Goal: Information Seeking & Learning: Learn about a topic

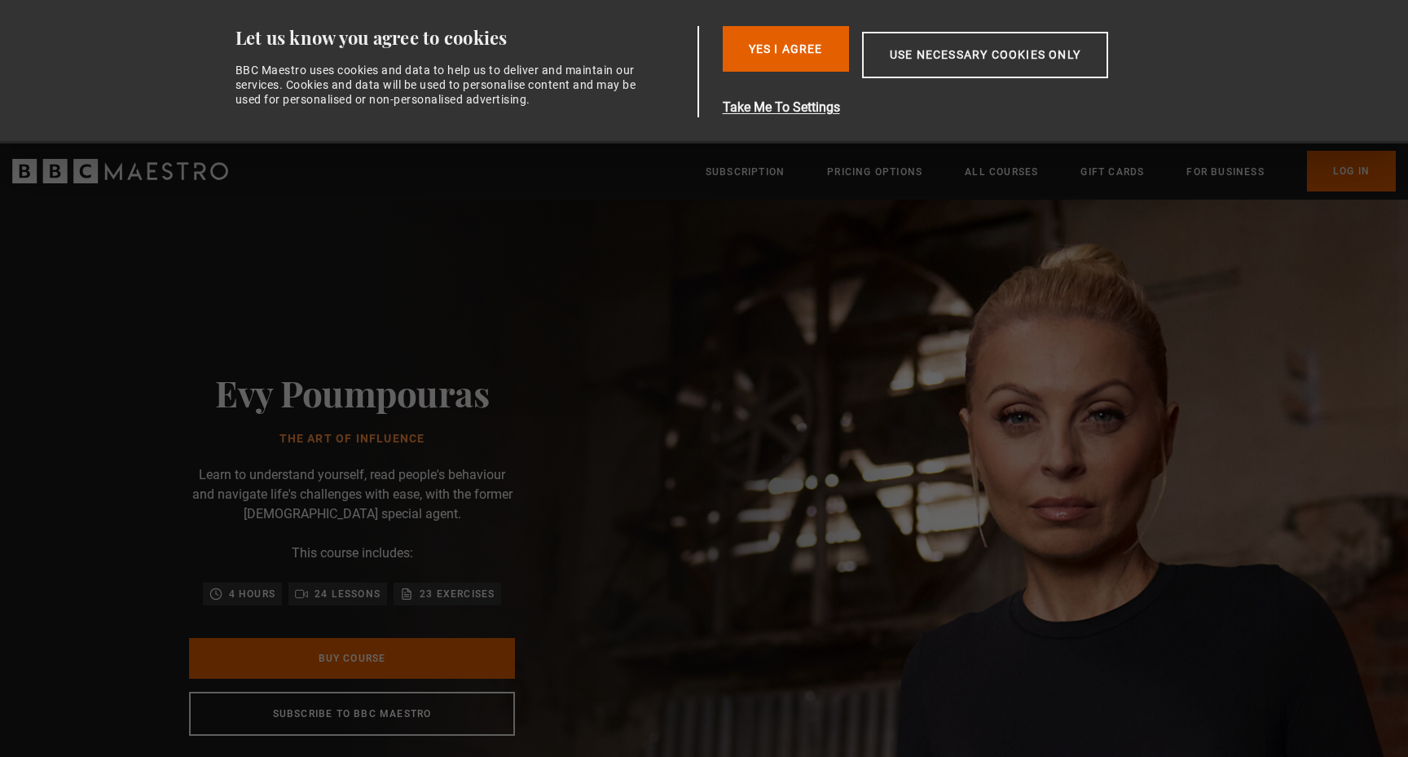
click at [486, 223] on div "Evy Poumpouras The Art of Influence Learn to understand yourself, read people's…" at bounding box center [351, 554] width 521 height 708
click at [334, 439] on h1 "The Art of Influence" at bounding box center [352, 439] width 274 height 13
click at [389, 517] on p "Learn to understand yourself, read people's behaviour and navigate life's chall…" at bounding box center [352, 494] width 326 height 59
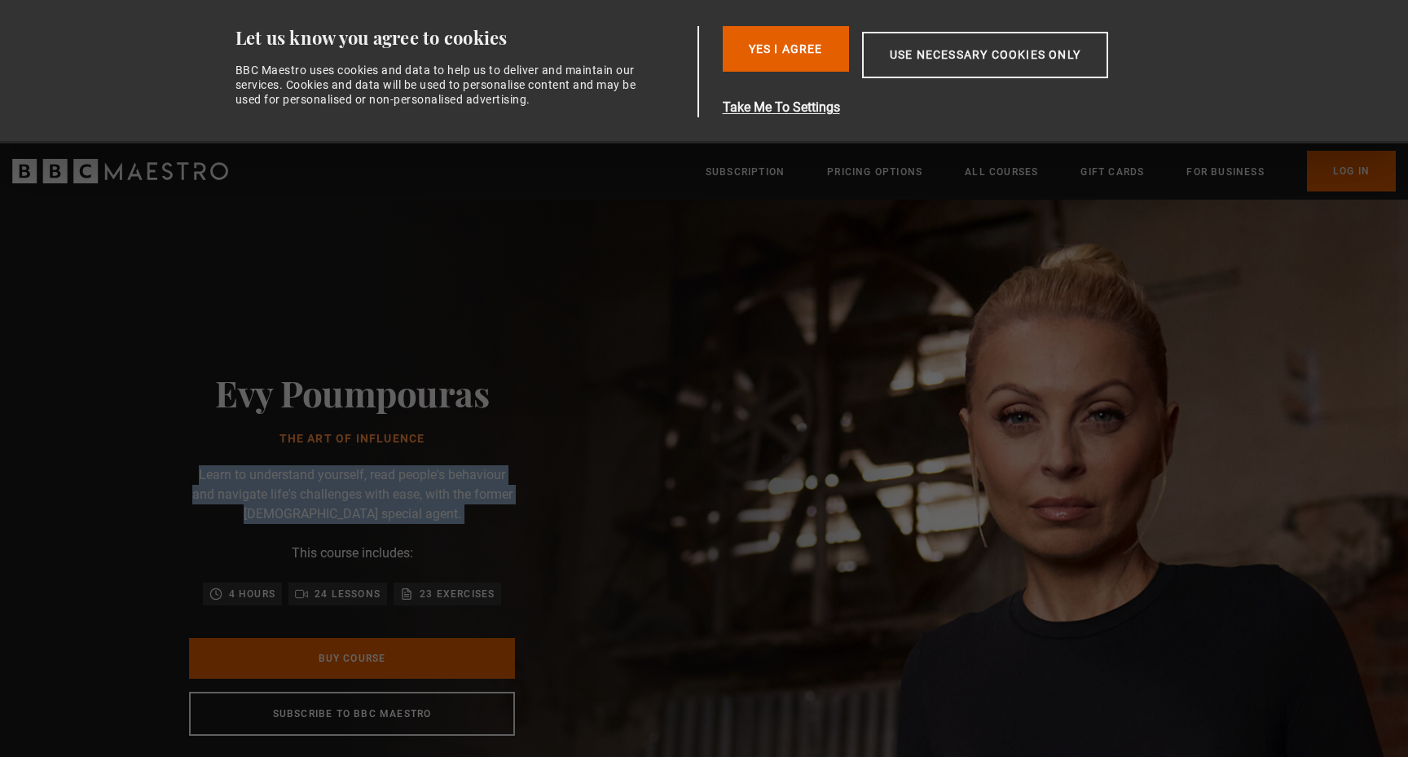
click at [389, 517] on p "Learn to understand yourself, read people's behaviour and navigate life's chall…" at bounding box center [352, 494] width 326 height 59
click at [804, 48] on button "Yes I Agree" at bounding box center [785, 49] width 126 height 46
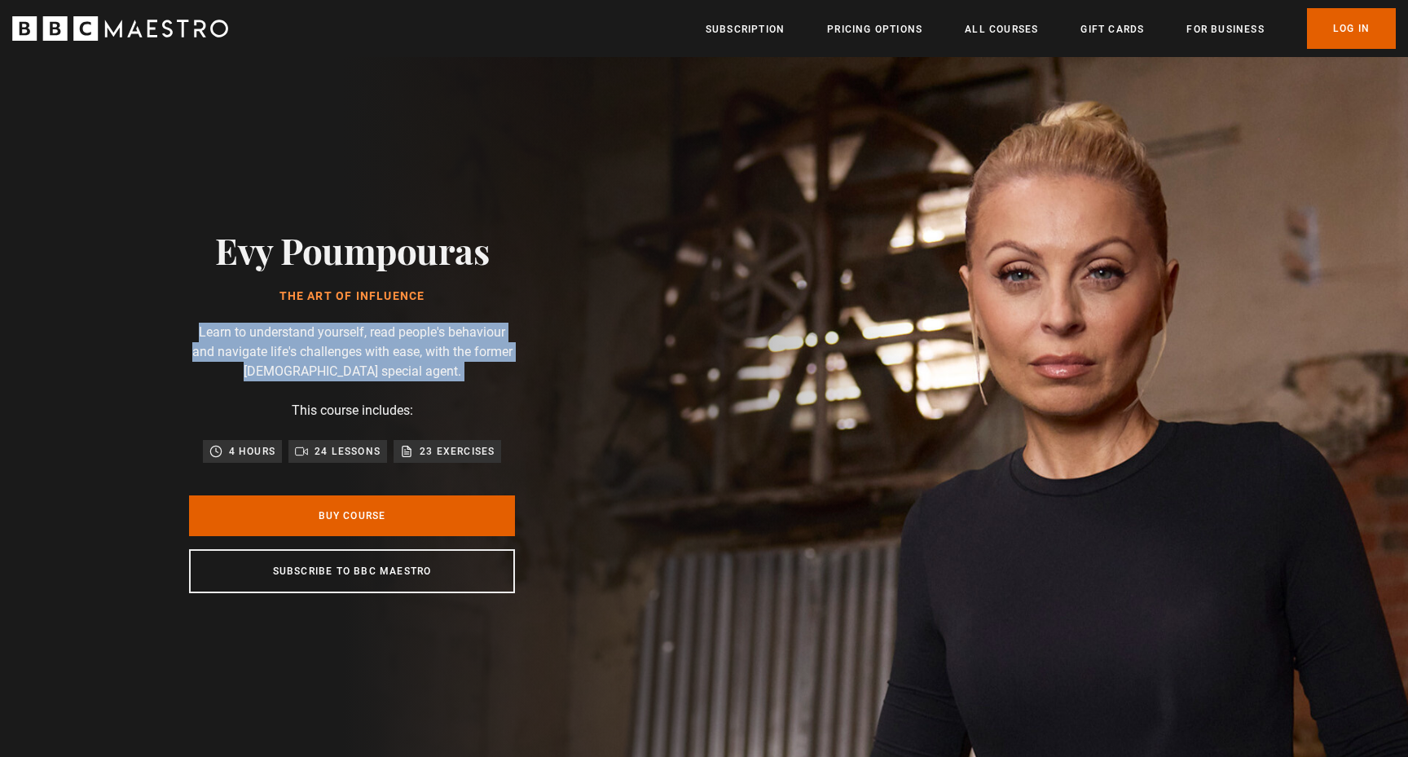
drag, startPoint x: 215, startPoint y: 248, endPoint x: 571, endPoint y: 259, distance: 356.1
click at [571, 259] on div "Evy Poumpouras The Art of Influence Learn to understand yourself, read people's…" at bounding box center [351, 411] width 521 height 708
copy h2 "Evy Poumpouras"
